Goal: Task Accomplishment & Management: Complete application form

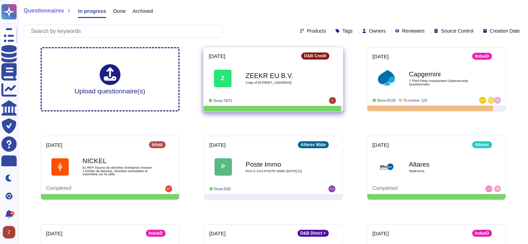
click at [276, 76] on b "ZEEKR EU B.V." at bounding box center [280, 75] width 70 height 7
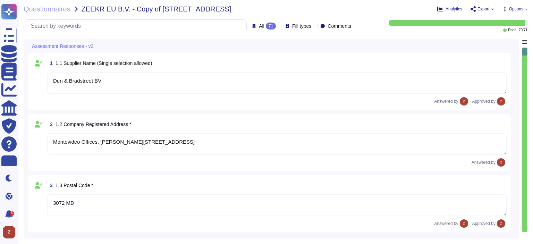
type textarea "Dun & Bradstreet BV"
type textarea "Montevideo Offices, [PERSON_NAME][STREET_ADDRESS]"
type textarea "3072 MD"
type textarea "[GEOGRAPHIC_DATA]"
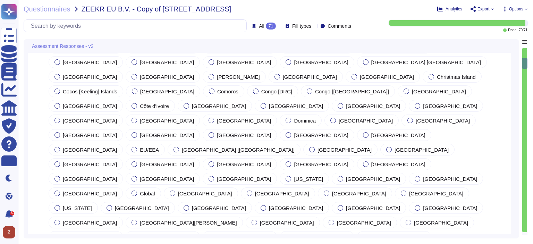
type textarea "24047019"
type textarea "[PERSON_NAME]"
type textarea "[EMAIL_ADDRESS][PERSON_NAME][PERSON_NAME][DOMAIN_NAME]"
type textarea "[PHONE_NUMBER]"
type textarea "Dun & Bradstreet offers a range of products and services designed to enhance bu…"
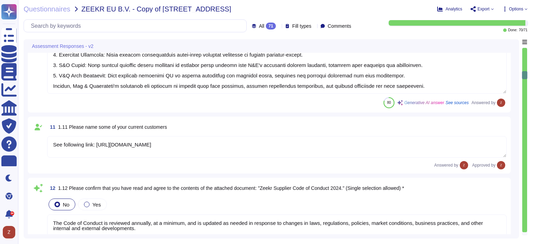
type textarea "See following link: [URL][DOMAIN_NAME]"
type textarea "The Code of Conduct is reviewed annually, at a minimum, and is updated as neede…"
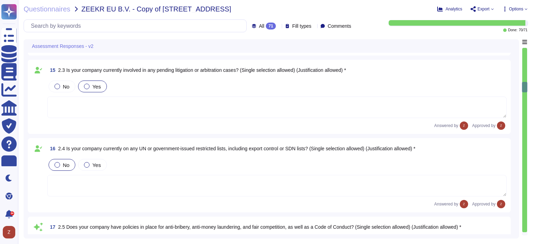
type textarea "Yes, our company has a Code of Conduct that outlines our ethics and compliance …"
type textarea "Yes, we have an internal whistleblower policy, which is confidential."
type textarea "Yes, [PERSON_NAME] has implemented a whistleblower platform that allows collabo…"
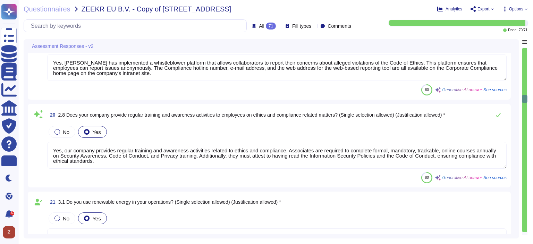
type textarea "Yes, our company provides regular training and awareness activities related to …"
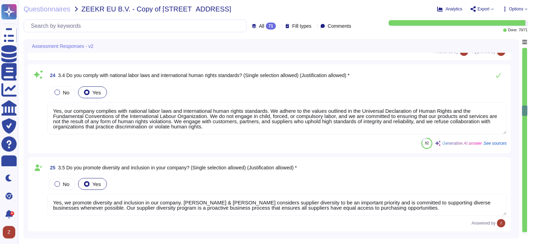
type textarea "Yes, our company complies with national labor laws and international human righ…"
type textarea "Yes, we promote diversity and inclusion in our company. [PERSON_NAME] & [PERSON…"
type textarea "Dun & [PERSON_NAME] has received a Silver Medal from EcoVadis with a score of 6…"
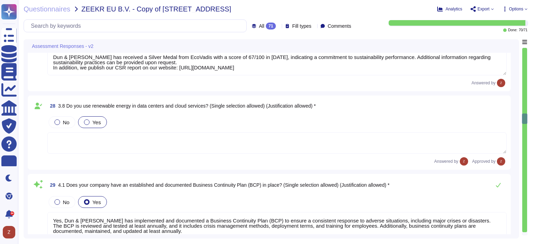
type textarea "Yes, Dun & [PERSON_NAME] has implemented and documented a Business Continuity P…"
type textarea "But solely for the creation of user accounts / management of the customer relat…"
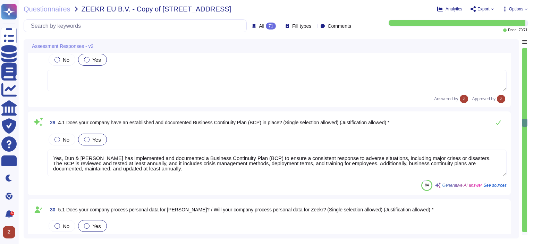
type textarea "Dun & [PERSON_NAME] has implemented several mitigation measures to address iden…"
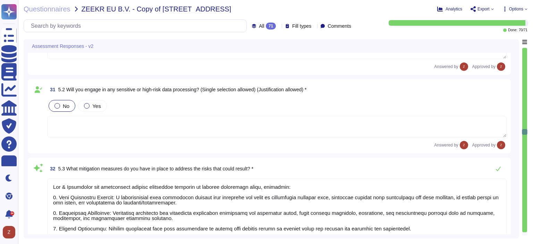
type textarea "Yes, we have security measures in place to protect personal data from unauthori…"
type textarea "Loremip – D&S ametc adipiscingeli seddoeiu te incidi utl etdolorem, aliquaenima…"
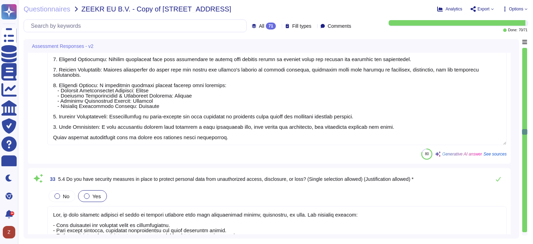
type textarea "Yes, D&B has an Access Policy as outlined in the Global Information Security Po…"
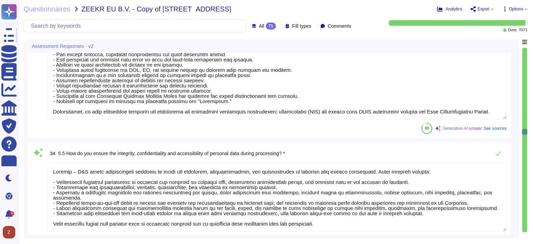
scroll to position [3123, 0]
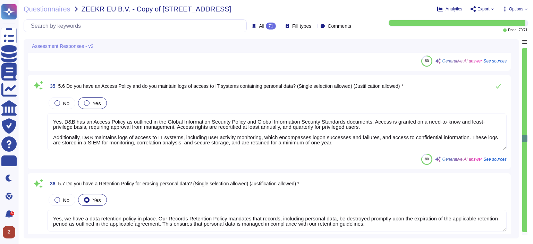
type textarea "Yes, we have a data retention policy in place. Our Records Retention Policy man…"
type textarea "We retain personal data for the duration of the Agreement and any renewals ther…"
type textarea "Yes, we do transfer personal data outside the [GEOGRAPHIC_DATA]/EEA. Some of th…"
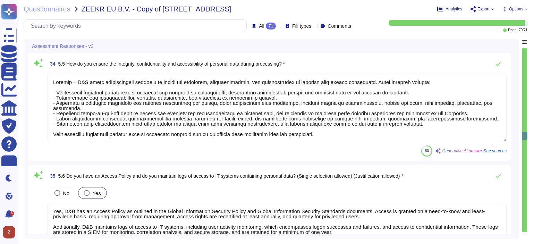
type textarea "Dun & [PERSON_NAME] has implemented several mitigation measures to address iden…"
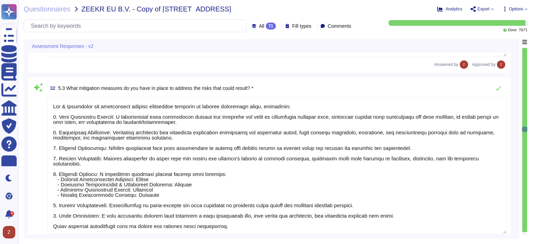
type textarea "Yes, Dun & [PERSON_NAME] has implemented and documented a Business Continuity P…"
type textarea "But solely for the creation of user accounts / management of the customer relat…"
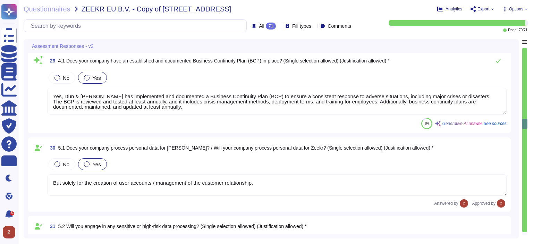
type textarea "Dun & [PERSON_NAME] has received a Silver Medal from EcoVadis with a score of 6…"
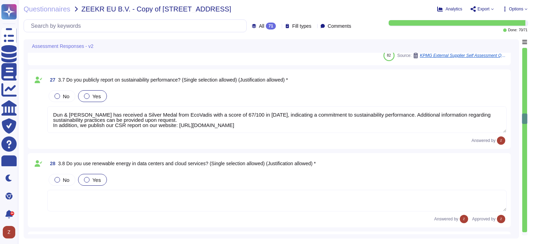
type textarea "Yes, we promote diversity and inclusion in our company. [PERSON_NAME] & [PERSON…"
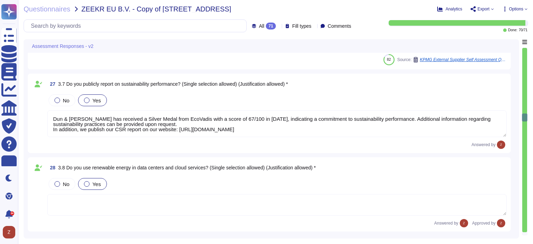
type textarea "Yes, our company complies with national labor laws and international human righ…"
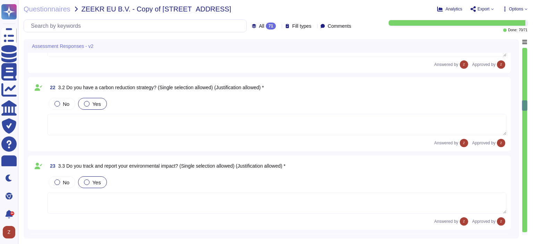
type textarea "Yes, our company provides regular training and awareness activities related to …"
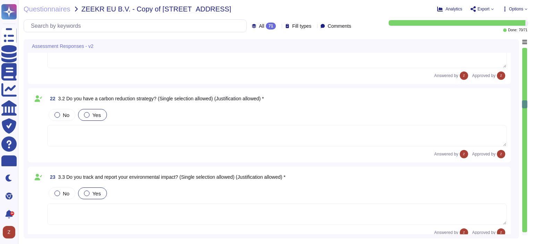
type textarea "Yes, [PERSON_NAME] has implemented a whistleblower platform that allows collabo…"
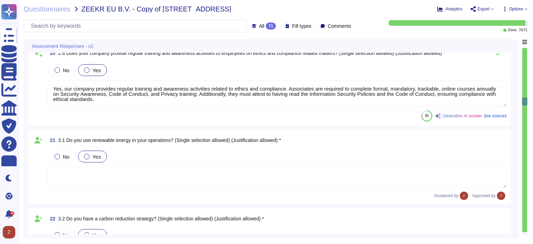
type textarea "Yes, we have an internal whistleblower policy, which is confidential."
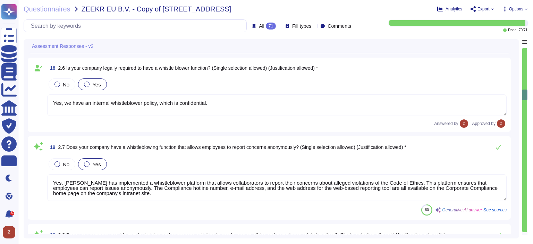
type textarea "Yes, our company has a Code of Conduct that outlines our ethics and compliance …"
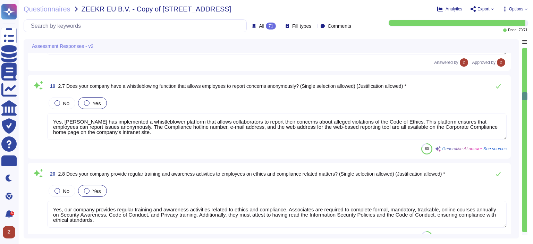
scroll to position [1735, 0]
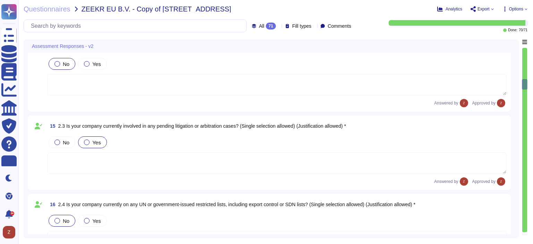
type textarea "The Code of Conduct is reviewed annually, at a minimum, and is updated as neede…"
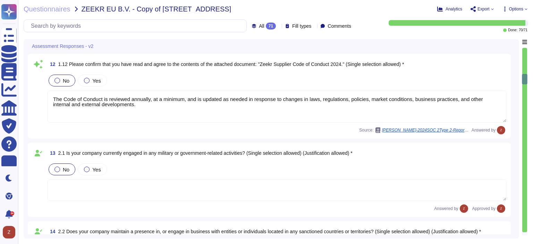
type textarea "Dun & Bradstreet offers a range of products and services designed to enhance bu…"
type textarea "See following link: [URL][DOMAIN_NAME]"
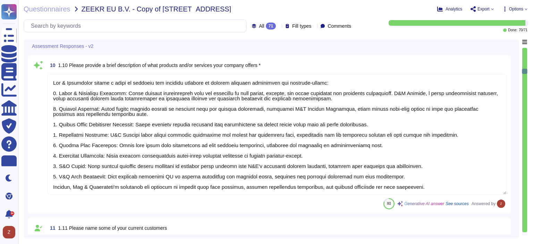
type textarea "[PERSON_NAME]"
type textarea "[EMAIL_ADDRESS][PERSON_NAME][PERSON_NAME][DOMAIN_NAME]"
type textarea "[PHONE_NUMBER]"
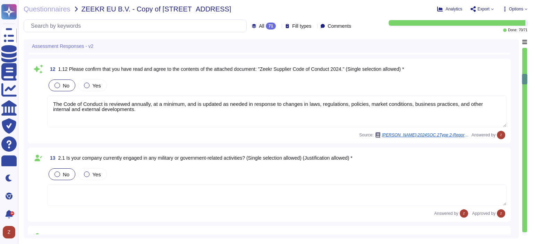
scroll to position [1157, 0]
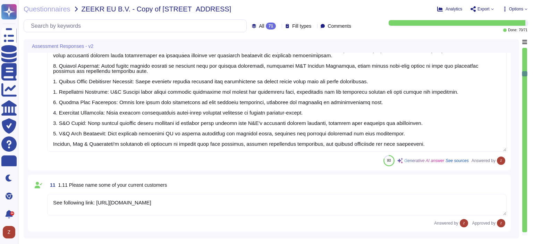
type textarea "[EMAIL_ADDRESS][PERSON_NAME][PERSON_NAME][DOMAIN_NAME]"
type textarea "[PHONE_NUMBER]"
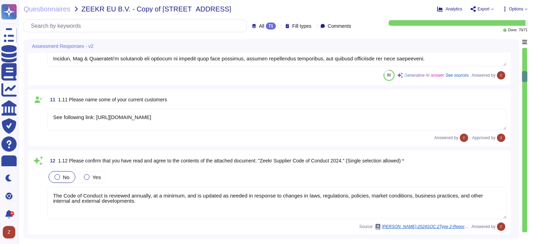
scroll to position [1099, 0]
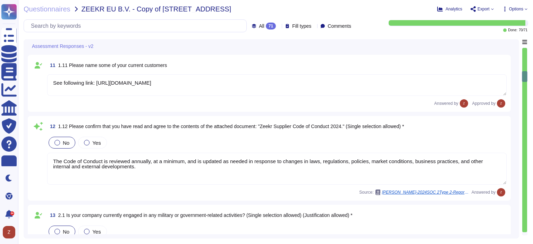
drag, startPoint x: 166, startPoint y: 168, endPoint x: 43, endPoint y: 162, distance: 122.7
click at [43, 162] on div "12 1.12 Please confirm that you have read and agree to the contents of the atta…" at bounding box center [269, 158] width 475 height 76
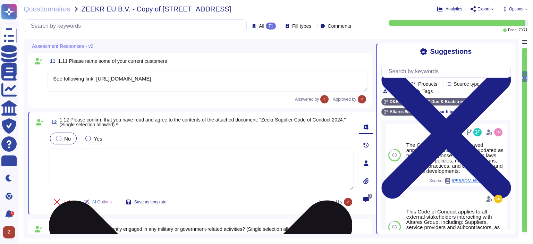
drag, startPoint x: 114, startPoint y: 152, endPoint x: 105, endPoint y: 164, distance: 14.4
click at [110, 156] on textarea at bounding box center [201, 170] width 305 height 42
paste textarea "Wij staan niet toe dat we op ieder moment geïnspecteerd kunnen [PERSON_NAME]. D…"
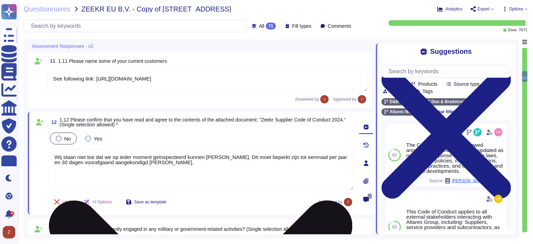
drag, startPoint x: 194, startPoint y: 156, endPoint x: 68, endPoint y: 157, distance: 126.0
click at [68, 157] on textarea "Wij staan niet toe dat we op ieder moment geïnspecteerd kunnen [PERSON_NAME]. D…" at bounding box center [201, 170] width 305 height 42
click at [164, 155] on textarea "We do not agree to be audited at any moment. Dit moet beperkt zijn tot eenmaal …" at bounding box center [201, 170] width 305 height 42
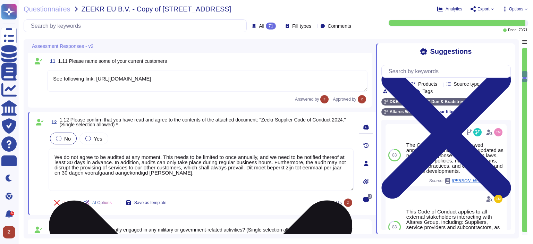
scroll to position [0, 0]
drag, startPoint x: 255, startPoint y: 167, endPoint x: 258, endPoint y: 186, distance: 18.9
click at [258, 186] on textarea "We do not agree to be audited at any moment. This needs to be limited to once a…" at bounding box center [201, 170] width 305 height 42
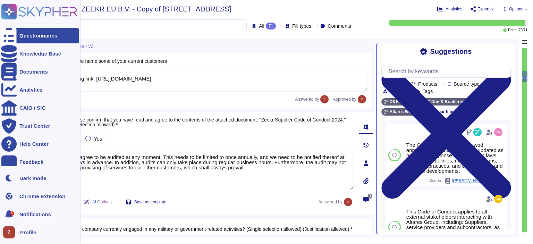
drag, startPoint x: 134, startPoint y: 154, endPoint x: 0, endPoint y: 151, distance: 134.3
click at [0, 151] on div "Questionnaires Knowledge Base Documents Analytics CAIQ / SIG Trust Center Help …" at bounding box center [266, 122] width 533 height 244
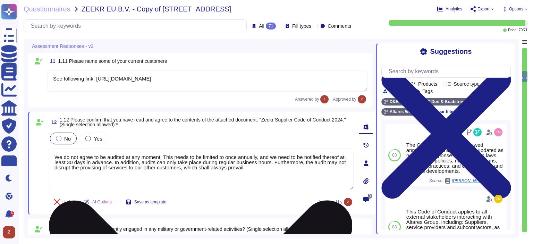
click at [156, 168] on textarea "We do not agree to be audited at any moment. This needs to be limited to once a…" at bounding box center [201, 170] width 305 height 42
click at [157, 166] on textarea "We do not agree to be audited at any moment. This needs to be limited to once a…" at bounding box center [201, 170] width 305 height 42
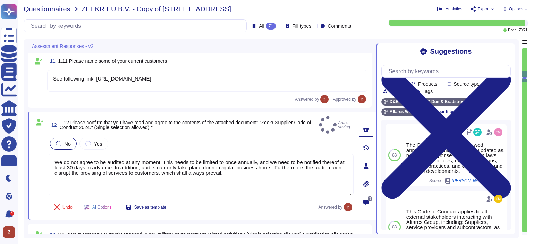
type textarea "We do not agree to be audited at any moment. This needs to be limited to once a…"
click at [62, 12] on span "Questionnaires" at bounding box center [47, 9] width 47 height 7
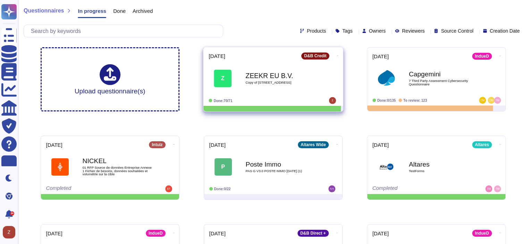
click at [268, 74] on b "ZEEKR EU B.V." at bounding box center [280, 75] width 70 height 7
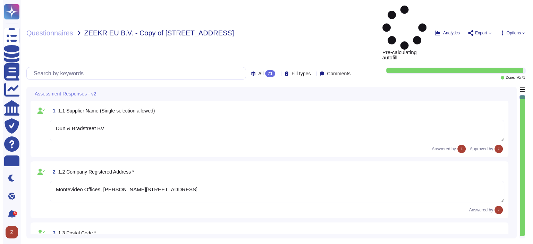
type textarea "Dun & Bradstreet BV"
type textarea "Montevideo Offices, [PERSON_NAME][STREET_ADDRESS]"
type textarea "3072 MD"
type textarea "[GEOGRAPHIC_DATA]"
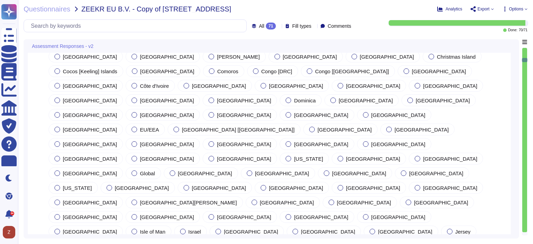
type textarea "24047019"
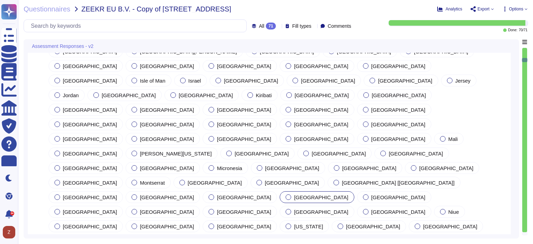
type textarea "[PERSON_NAME]"
type textarea "[EMAIL_ADDRESS][PERSON_NAME][PERSON_NAME][DOMAIN_NAME]"
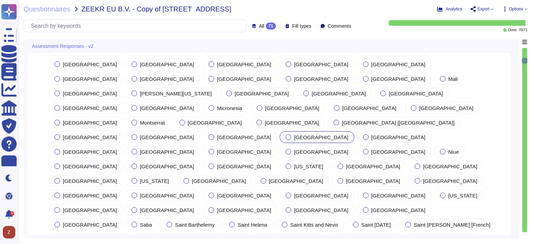
type textarea "[PHONE_NUMBER]"
type textarea "Dun & Bradstreet offers a range of products and services designed to enhance bu…"
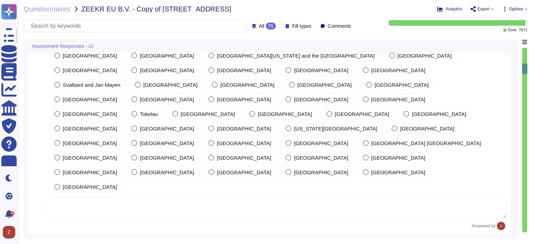
type textarea "See following link: [URL][DOMAIN_NAME]"
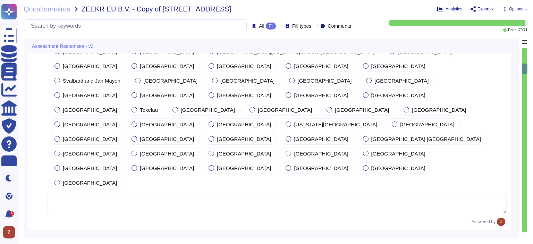
type textarea "We do not agree to be audited at any moment. This needs to be limited to once a…"
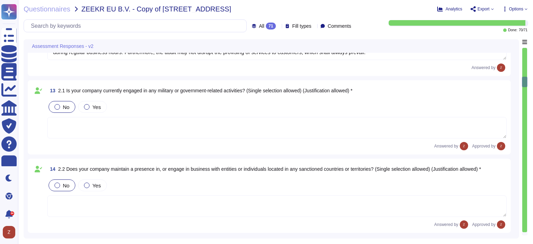
type textarea "Yes, our company has a Code of Conduct that outlines our ethics and compliance …"
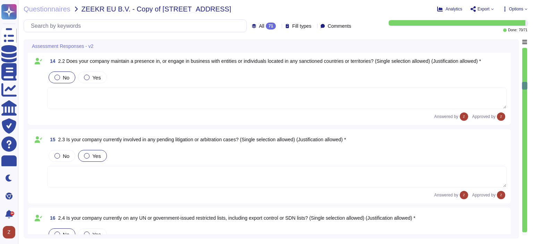
type textarea "Yes, we have an internal whistleblower policy, which is confidential."
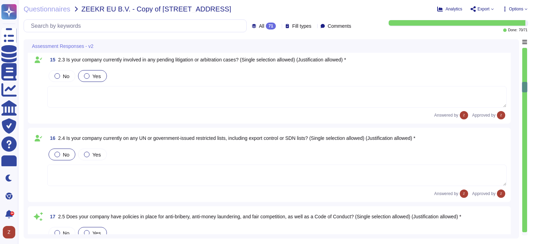
type textarea "Yes, [PERSON_NAME] has implemented a whistleblower platform that allows collabo…"
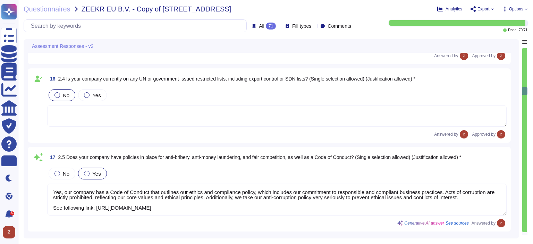
type textarea "Yes, our company provides regular training and awareness activities related to …"
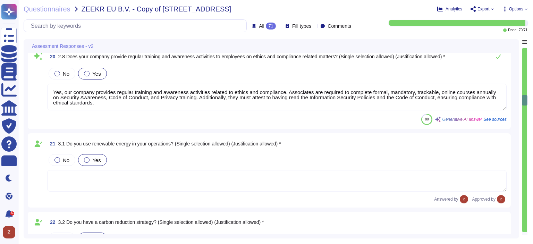
type textarea "Yes, our company complies with national labor laws and international human righ…"
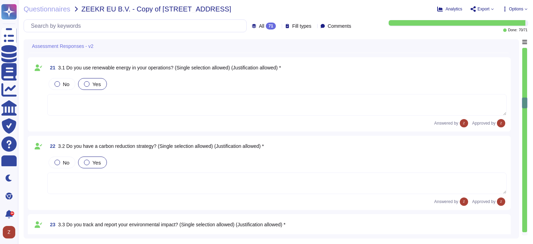
type textarea "Yes, we promote diversity and inclusion in our company. [PERSON_NAME] & [PERSON…"
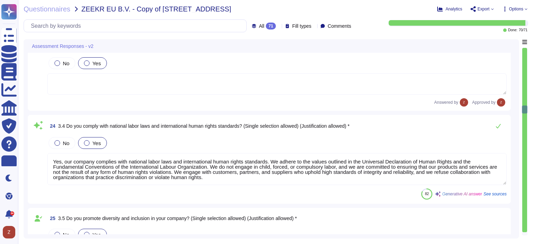
type textarea "Dun & [PERSON_NAME] has received a Silver Medal from EcoVadis with a score of 6…"
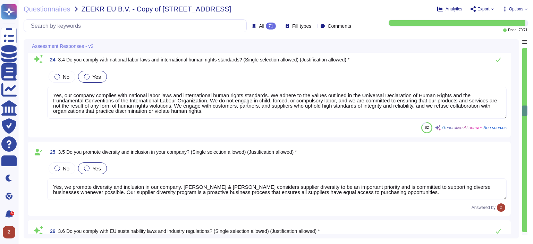
scroll to position [0, 0]
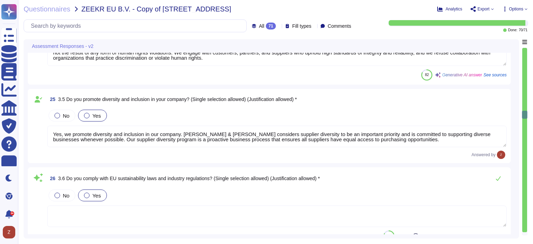
type textarea "Yes, Dun & [PERSON_NAME] has implemented and documented a Business Continuity P…"
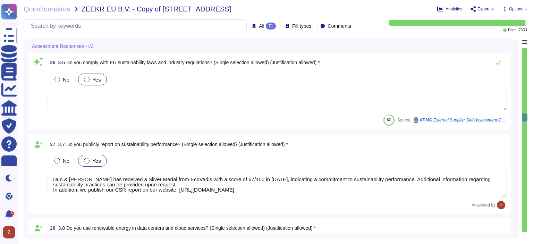
type textarea "But solely for the creation of user accounts / management of the customer relat…"
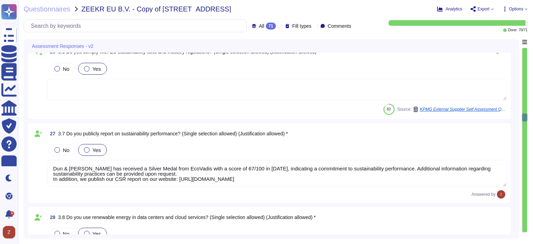
type textarea "But solely for the creation of user accounts / management of the customer relat…"
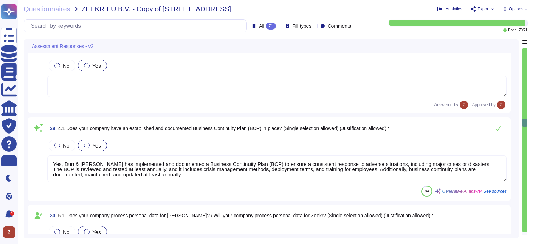
type textarea "Dun & [PERSON_NAME] has implemented several mitigation measures to address iden…"
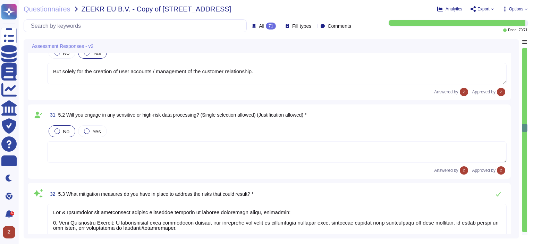
type textarea "Yes, we have security measures in place to protect personal data from unauthori…"
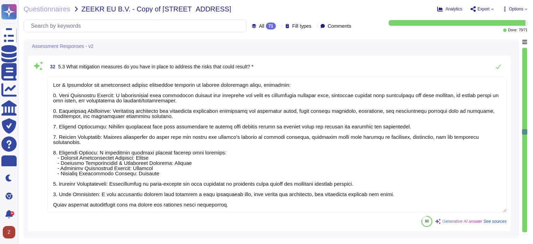
type textarea "Loremip – D&S ametc adipiscingeli seddoeiu te incidi utl etdolorem, aliquaenima…"
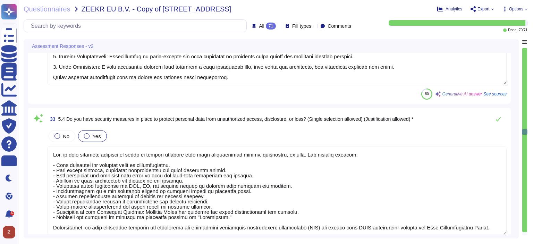
type textarea "Yes, D&B has an Access Policy as outlined in the Global Information Security Po…"
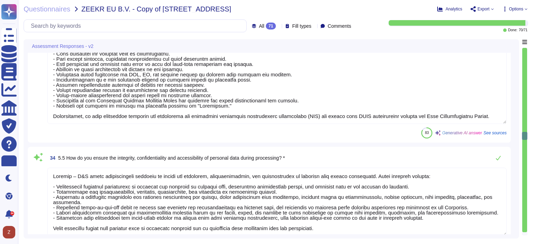
type textarea "Yes, we have a data retention policy in place. Our Records Retention Policy man…"
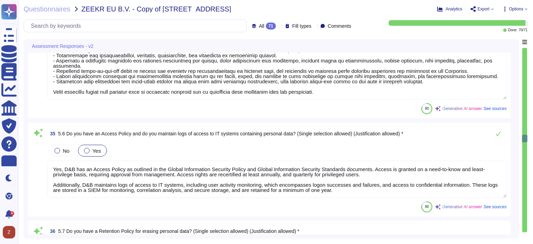
type textarea "We retain personal data for the duration of the Agreement and any renewals ther…"
type textarea "Yes, we do transfer personal data outside the [GEOGRAPHIC_DATA]/EEA. Some of th…"
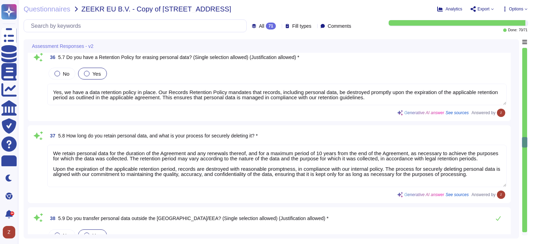
type textarea "Dun & [PERSON_NAME] ensures lawful data transfers by adhering to documented ins…"
type textarea "Personal data may be transferred to entities located in a Member State of the E…"
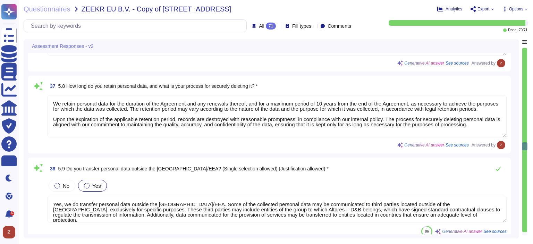
type textarea "Dun & [PERSON_NAME] ensures that data communicated by the Customer for the prov…"
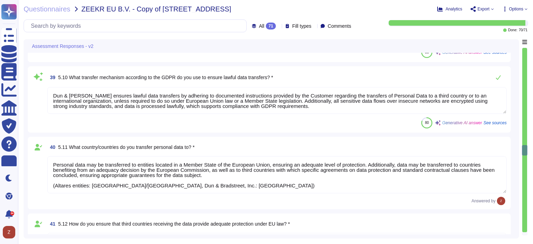
type textarea "Yes, we use sub-processors to carry out specific processing activities. Sub-pro…"
type textarea "Loremip – D&S am consectet ad elitsedd eiusmodtem inci UTLA et doloremagnaa eni…"
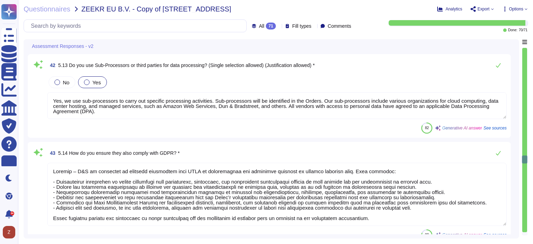
type textarea "Yes, we have a formal Incident Management Procedure in place for detecting data…"
type textarea "Lor ipsumdolo sit ametconse adipiscin elit seddoeiu te inc Utlaboreet dolorema …"
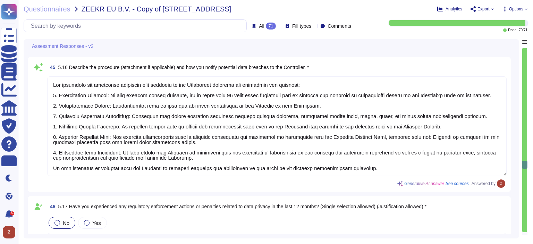
type textarea "Yes, we have a process in place to meet GDPR requests [DATE]. Altares – D&B ass…"
type textarea "Altares – D&B shall assist the Customer in managing requests for the exercise o…"
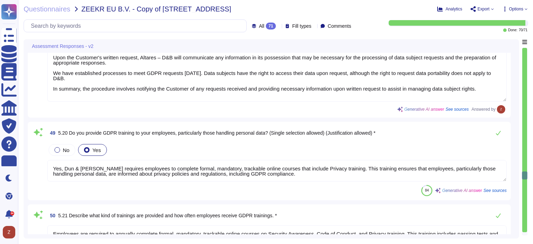
type textarea "Yes, Dun & [PERSON_NAME] requires employees to complete formal, mandatory, trac…"
type textarea "Employees are required to annually complete formal, mandatory, trackable online…"
type textarea "Yes, we allow for periodic audits or assessments of our data protection practic…"
type textarea "Yes, we have designated a Data Protection Officer (DPO) who can be contacted fo…"
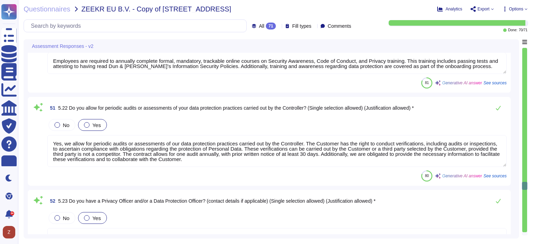
scroll to position [4627, 0]
type textarea "The primary point of contact for information security topics is [PERSON_NAME], …"
type textarea "Yes, we maintain up-to-date information security policies and procedures that a…"
type textarea "Yes, all employees, including senior management, are required to annually compl…"
type textarea "Yes, D&B has established a risk management framework that includes a risk gover…"
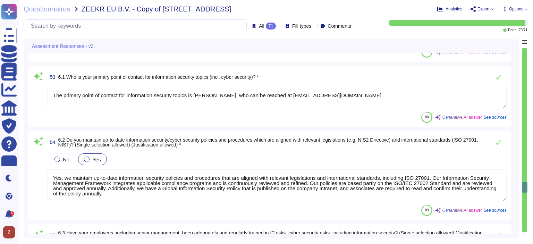
click at [279, 26] on icon at bounding box center [279, 26] width 0 height 0
click at [275, 61] on div "To do 1" at bounding box center [275, 61] width 56 height 8
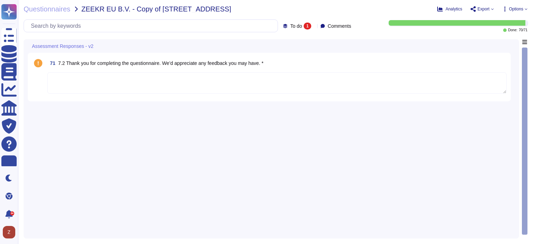
click at [206, 80] on textarea at bounding box center [276, 83] width 459 height 22
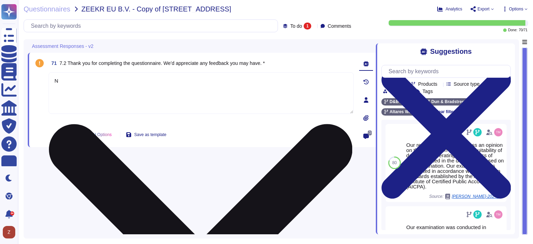
type textarea "N"
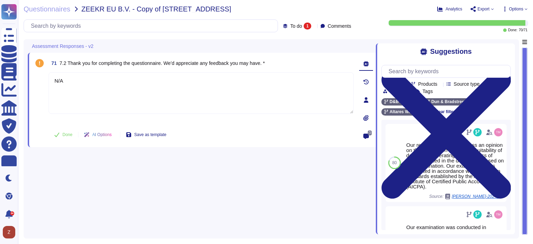
type textarea "N/A"
click at [221, 191] on div "71 7.2 Thank you for completing the questionnaire. We’d appreciate any feedback…" at bounding box center [202, 136] width 348 height 195
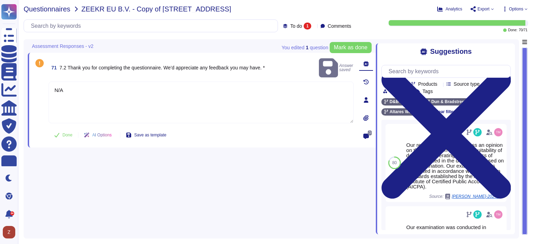
click at [48, 11] on span "Questionnaires" at bounding box center [47, 9] width 47 height 7
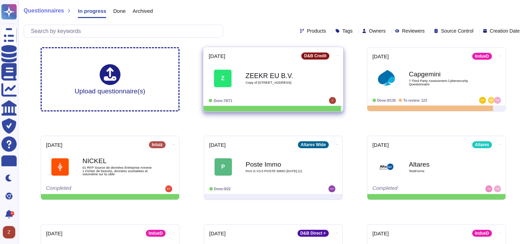
click at [271, 74] on b "ZEEKR EU B.V." at bounding box center [280, 75] width 70 height 7
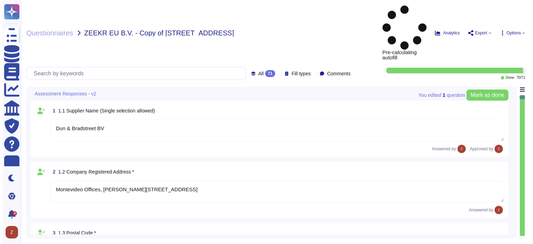
type textarea "Dun & Bradstreet BV"
type textarea "Montevideo Offices, [PERSON_NAME][STREET_ADDRESS]"
type textarea "3072 MD"
type textarea "[GEOGRAPHIC_DATA]"
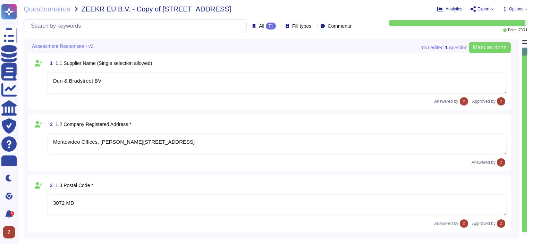
click at [279, 26] on icon at bounding box center [279, 26] width 0 height 0
click at [279, 62] on div "To do 1" at bounding box center [275, 61] width 56 height 8
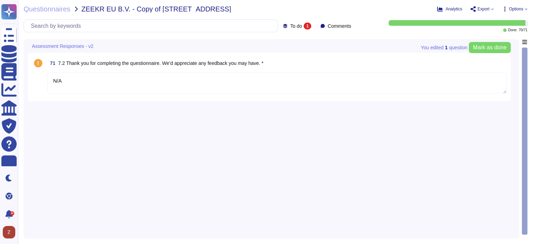
type textarea "N/A"
click at [495, 48] on span "Mark as done" at bounding box center [490, 48] width 34 height 6
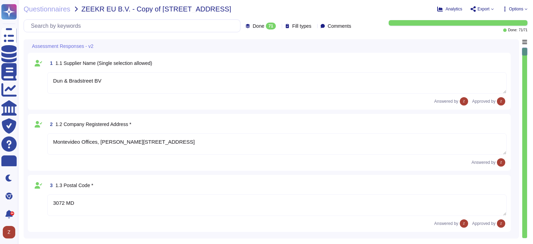
type textarea "Dun & Bradstreet BV"
type textarea "Montevideo Offices, [PERSON_NAME][STREET_ADDRESS]"
type textarea "3072 MD"
type textarea "[GEOGRAPHIC_DATA]"
click at [66, 9] on span "Questionnaires" at bounding box center [47, 9] width 47 height 7
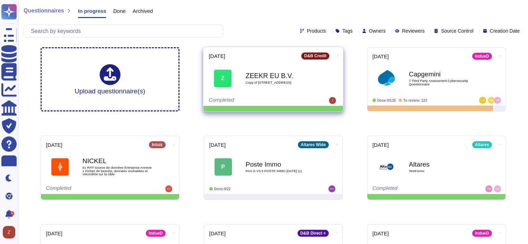
click at [337, 55] on icon at bounding box center [337, 56] width 1 height 2
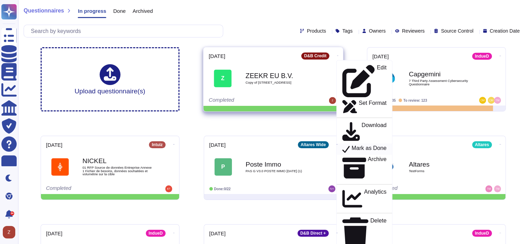
click at [351, 145] on p "Mark as Done" at bounding box center [368, 149] width 35 height 8
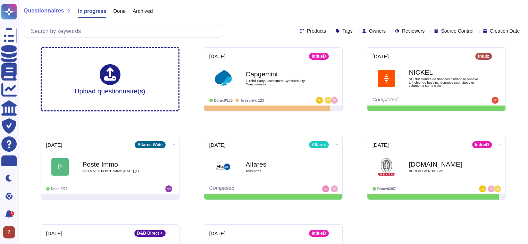
click at [113, 10] on span "Done" at bounding box center [119, 10] width 12 height 5
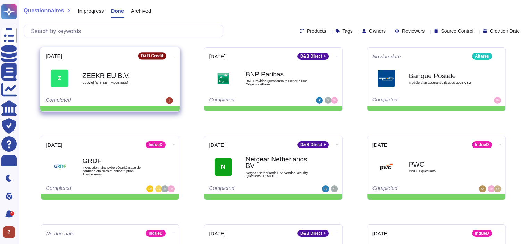
click at [174, 55] on icon at bounding box center [174, 56] width 1 height 2
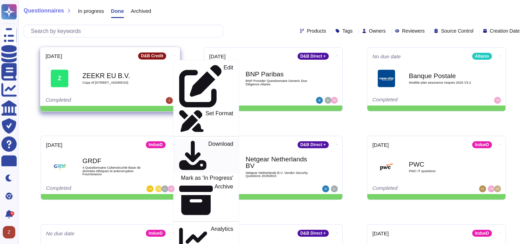
click at [208, 141] on p "Download" at bounding box center [220, 156] width 25 height 31
